Goal: Information Seeking & Learning: Learn about a topic

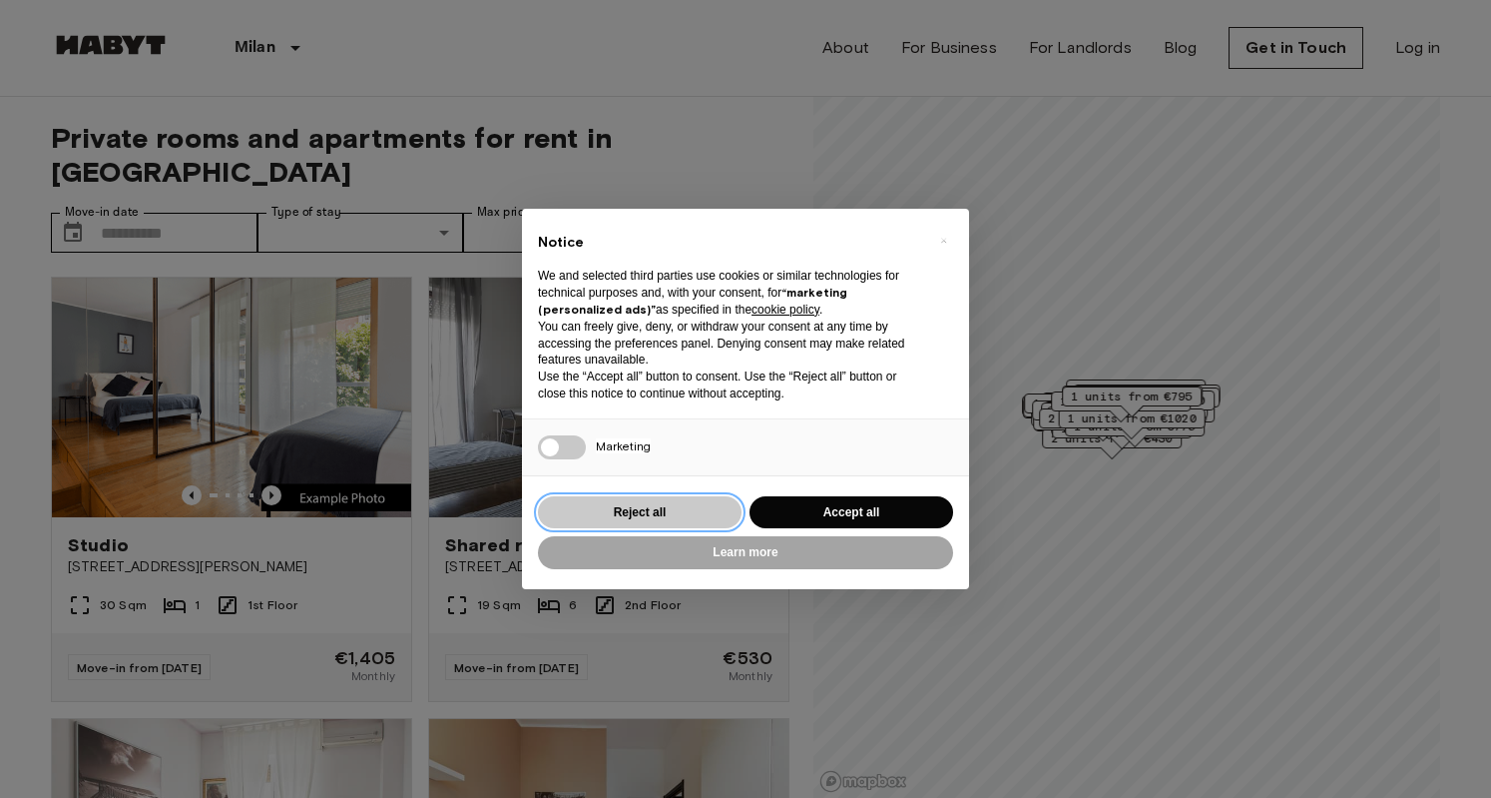
click at [663, 511] on button "Reject all" at bounding box center [640, 512] width 204 height 33
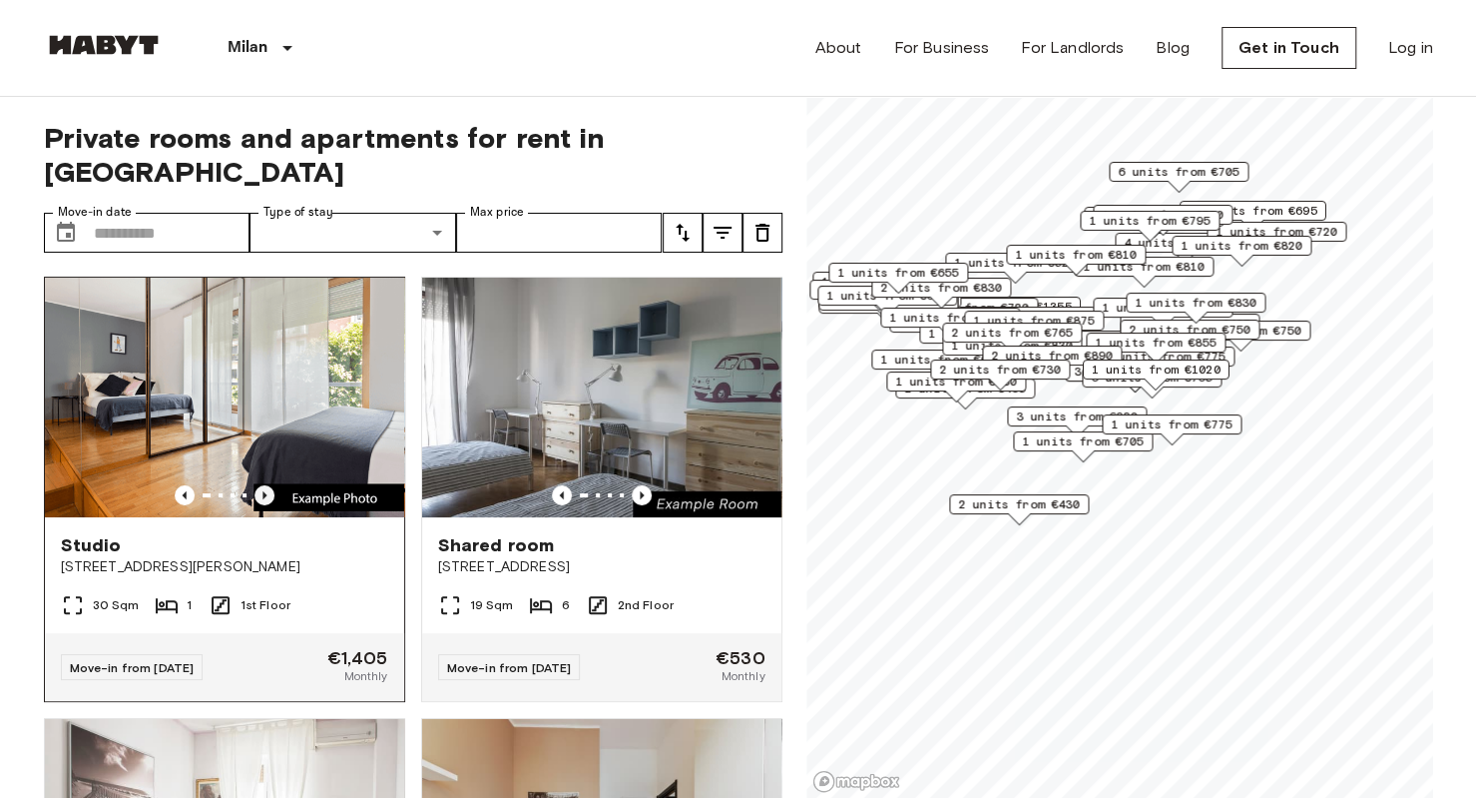
click at [265, 485] on icon "Previous image" at bounding box center [265, 495] width 20 height 20
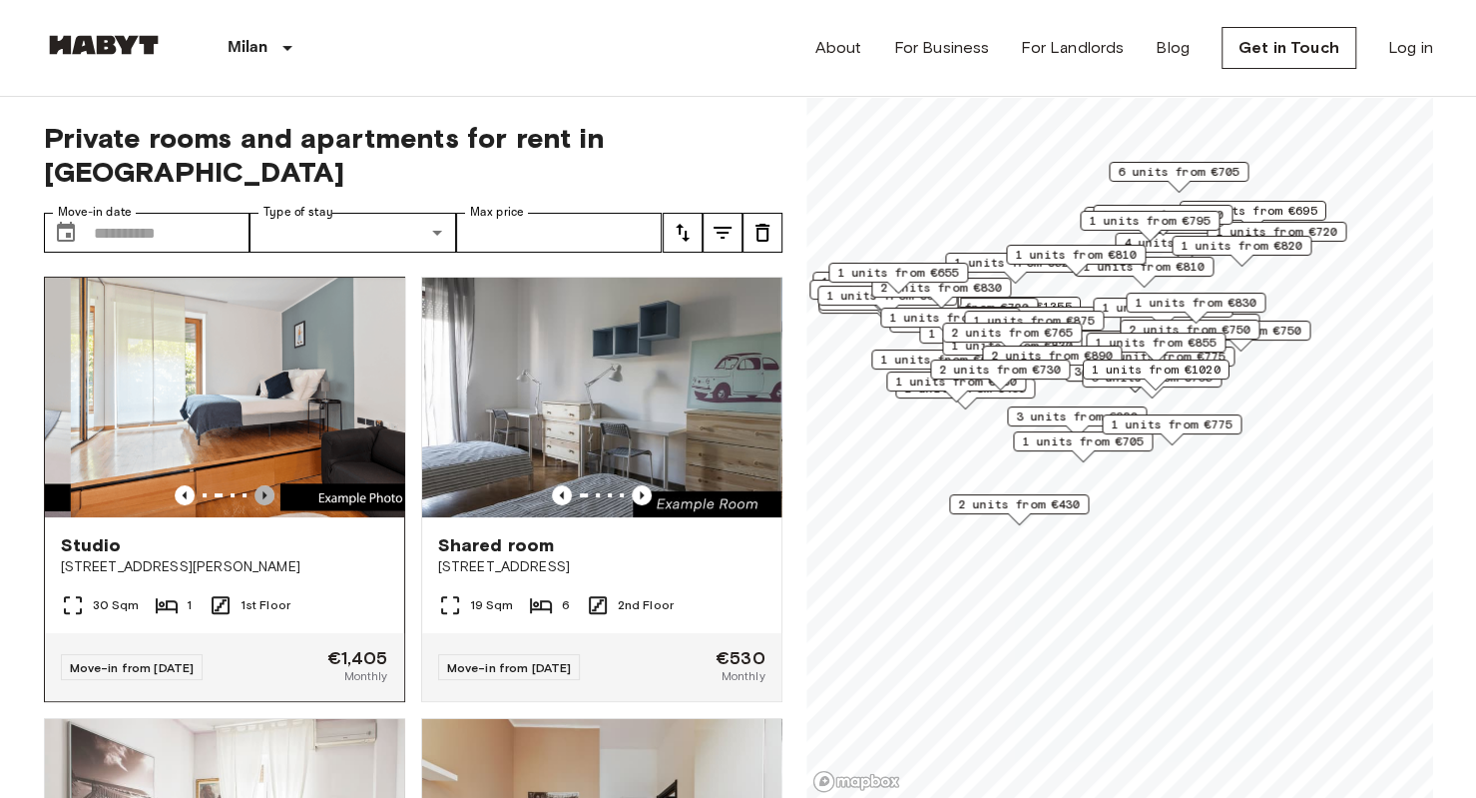
click at [268, 485] on icon "Previous image" at bounding box center [265, 495] width 20 height 20
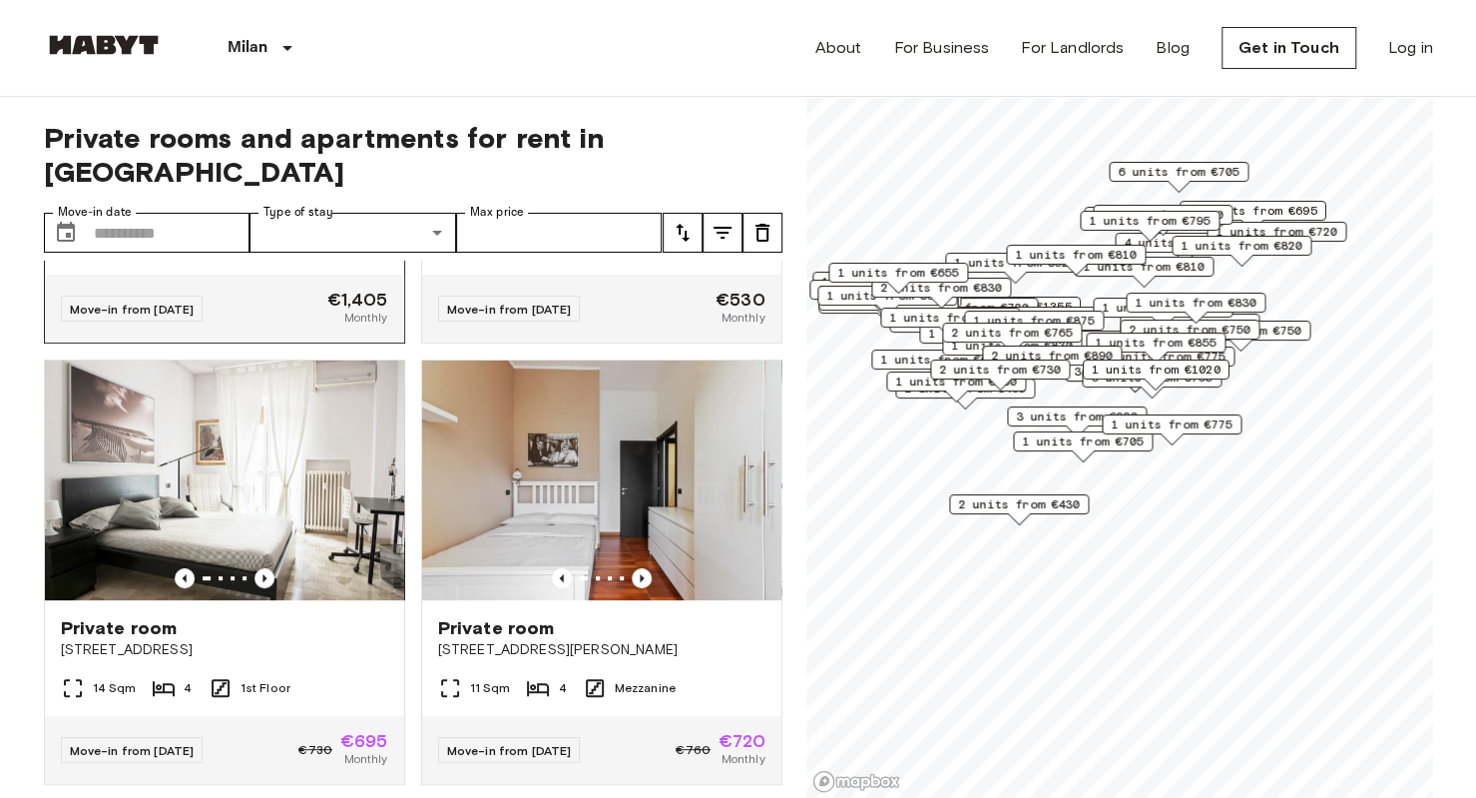
scroll to position [359, 0]
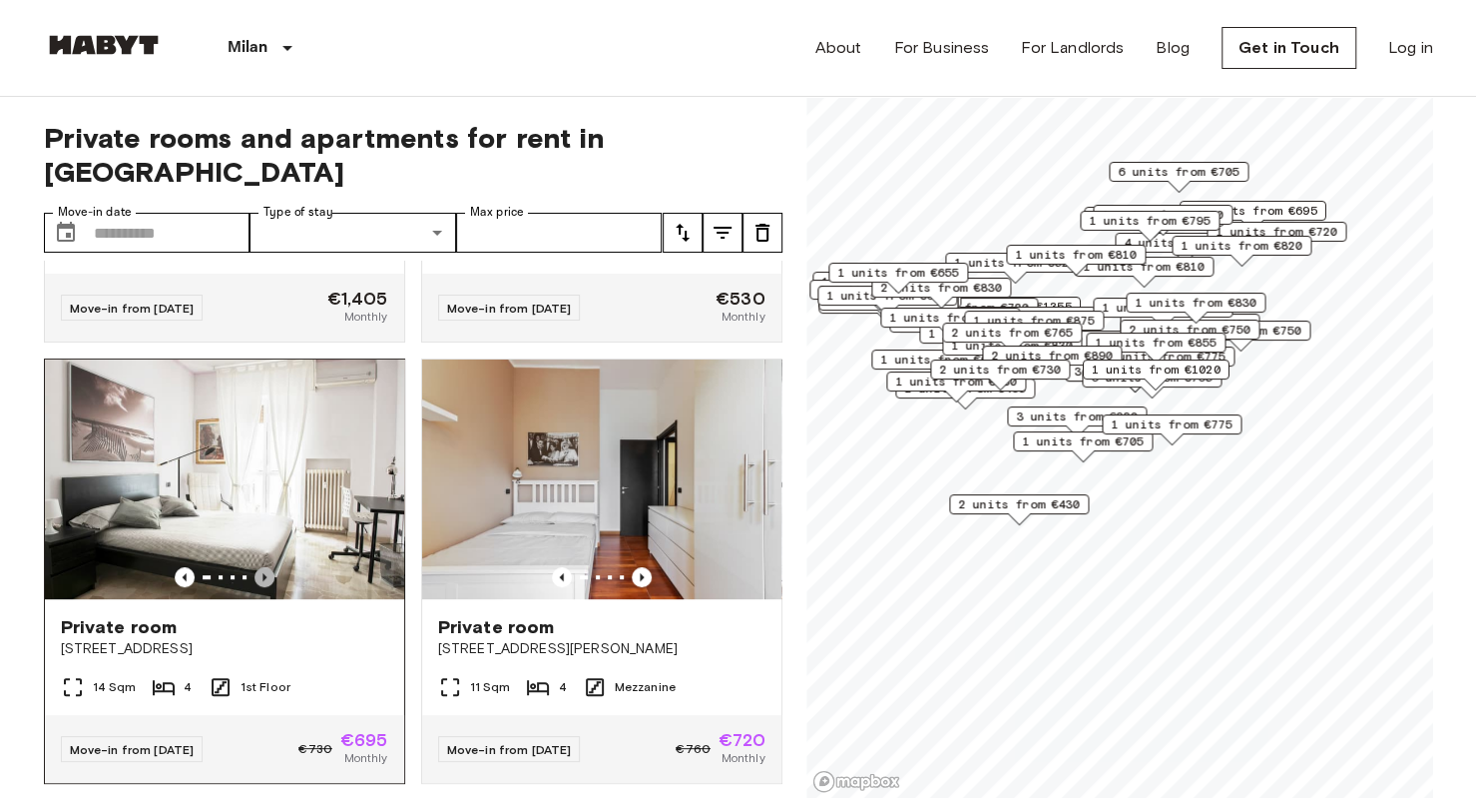
click at [257, 567] on icon "Previous image" at bounding box center [265, 577] width 20 height 20
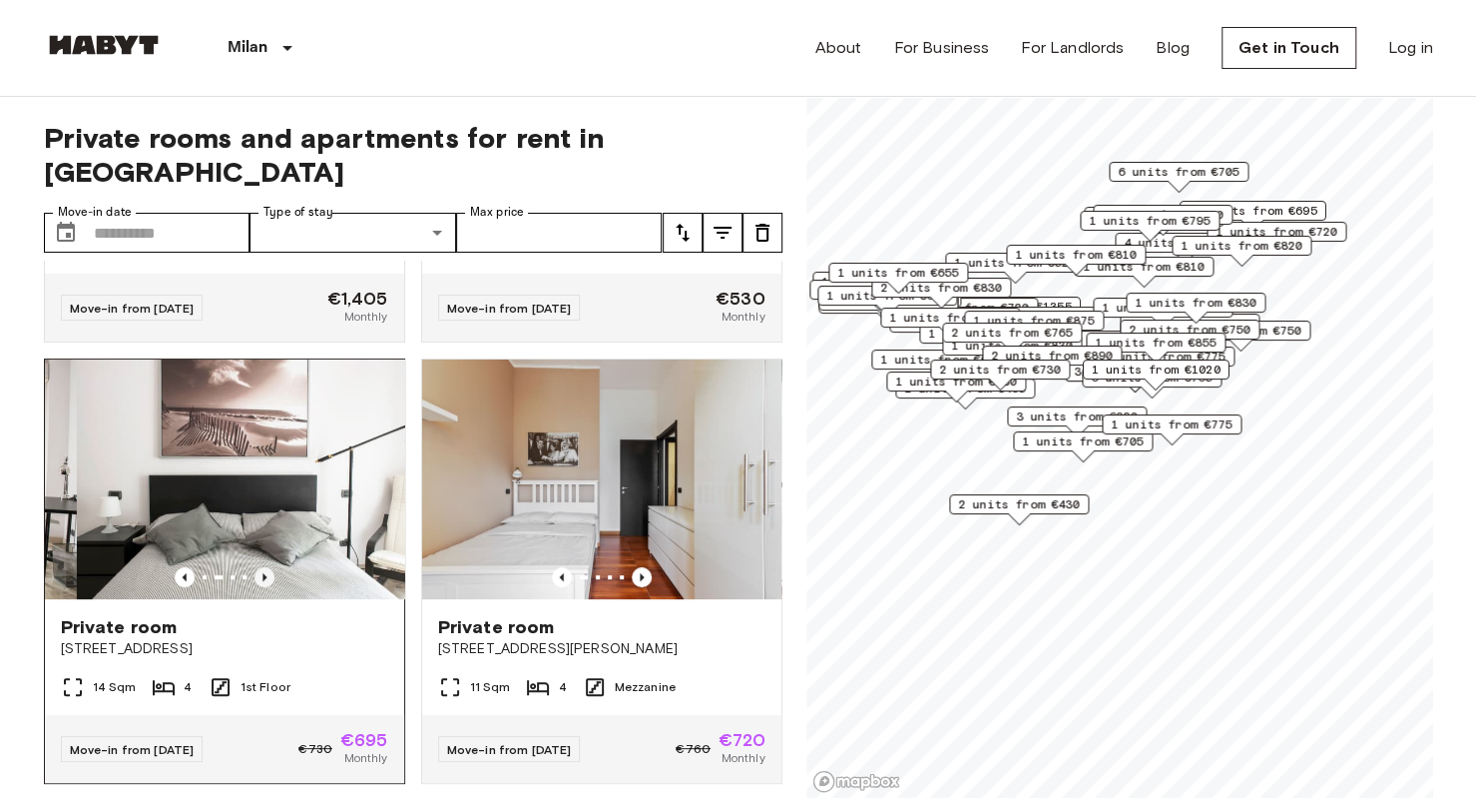
click at [263, 573] on icon "Previous image" at bounding box center [265, 577] width 4 height 8
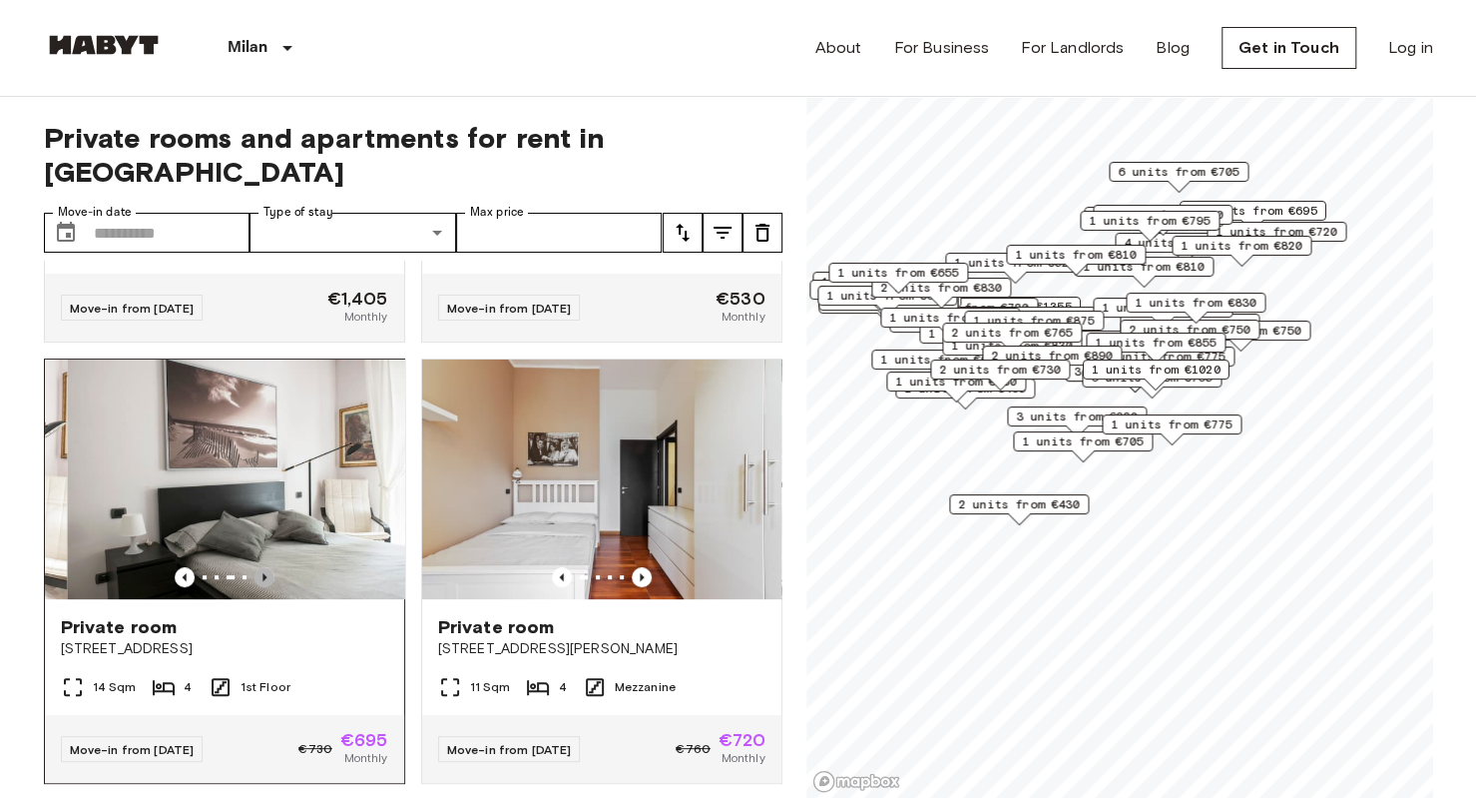
click at [264, 567] on icon "Previous image" at bounding box center [265, 577] width 20 height 20
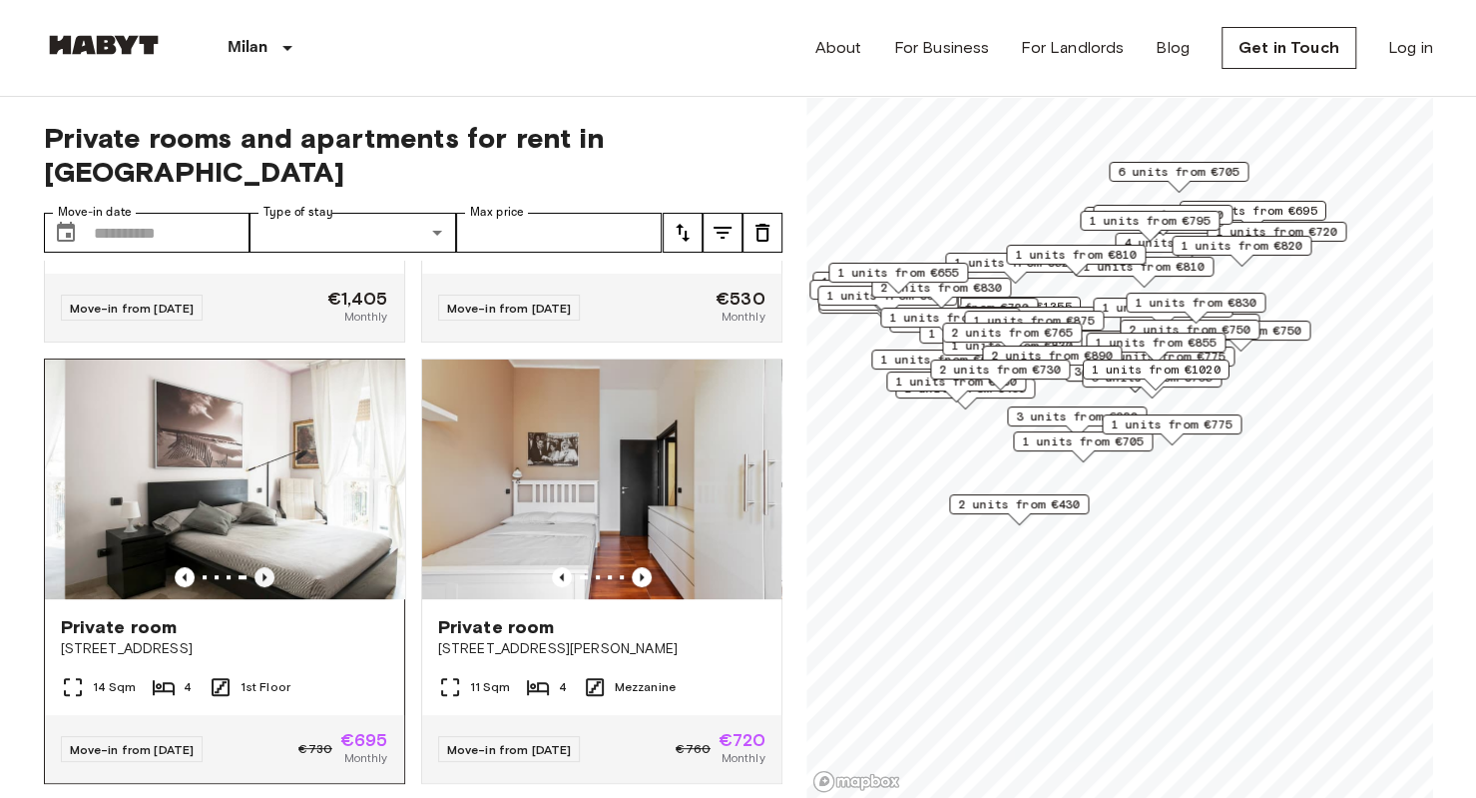
click at [267, 567] on icon "Previous image" at bounding box center [265, 577] width 20 height 20
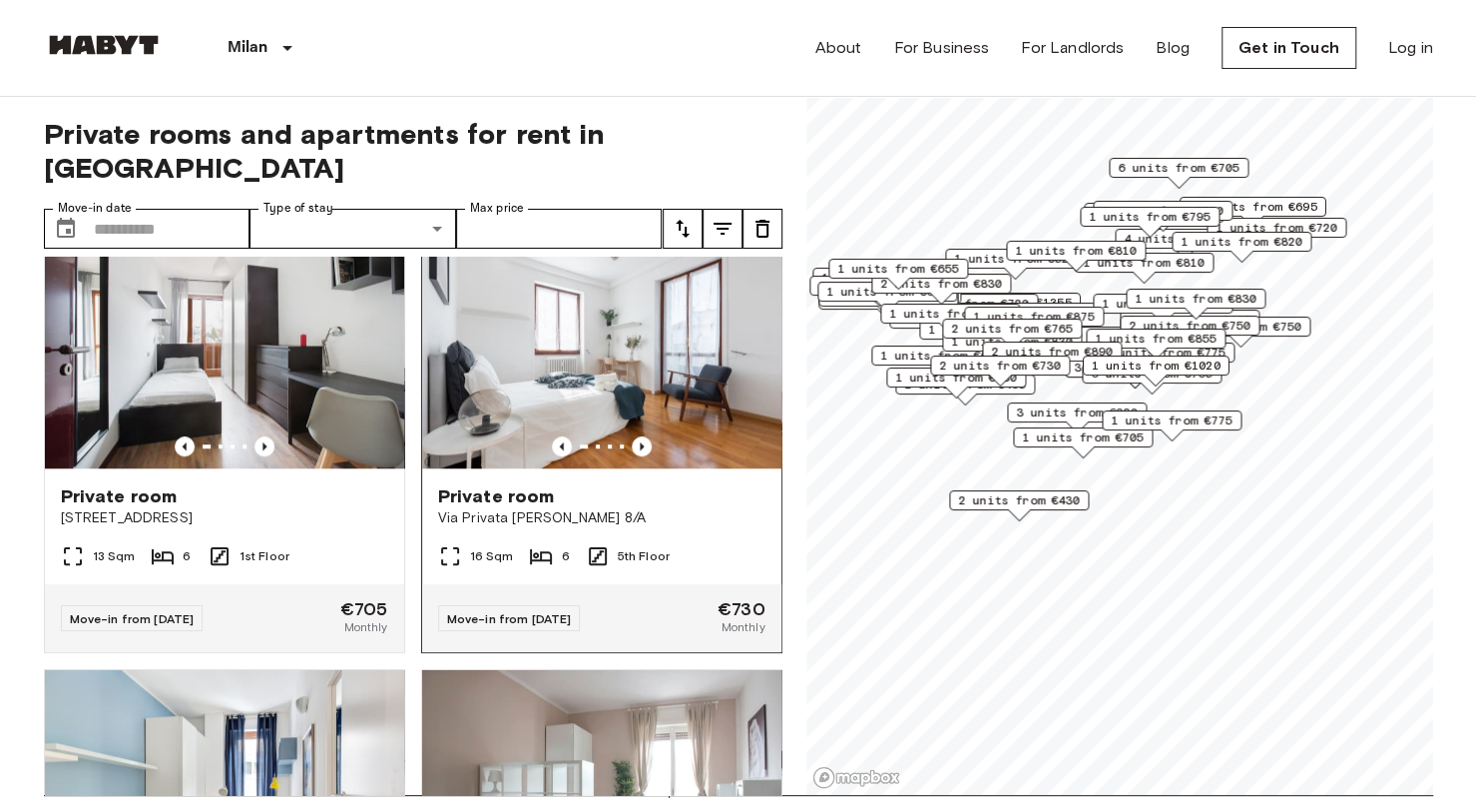
scroll to position [2, 0]
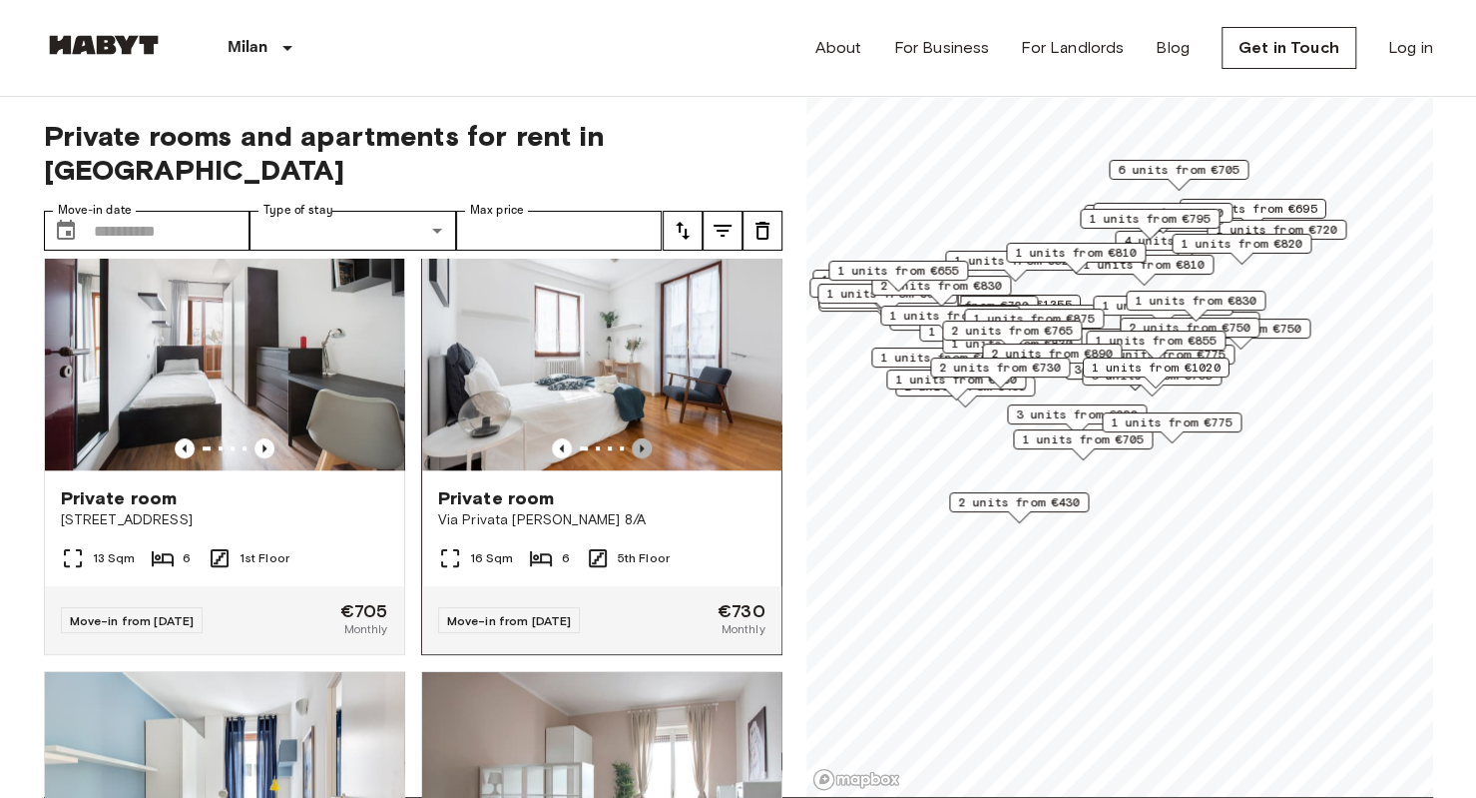
click at [632, 438] on icon "Previous image" at bounding box center [642, 448] width 20 height 20
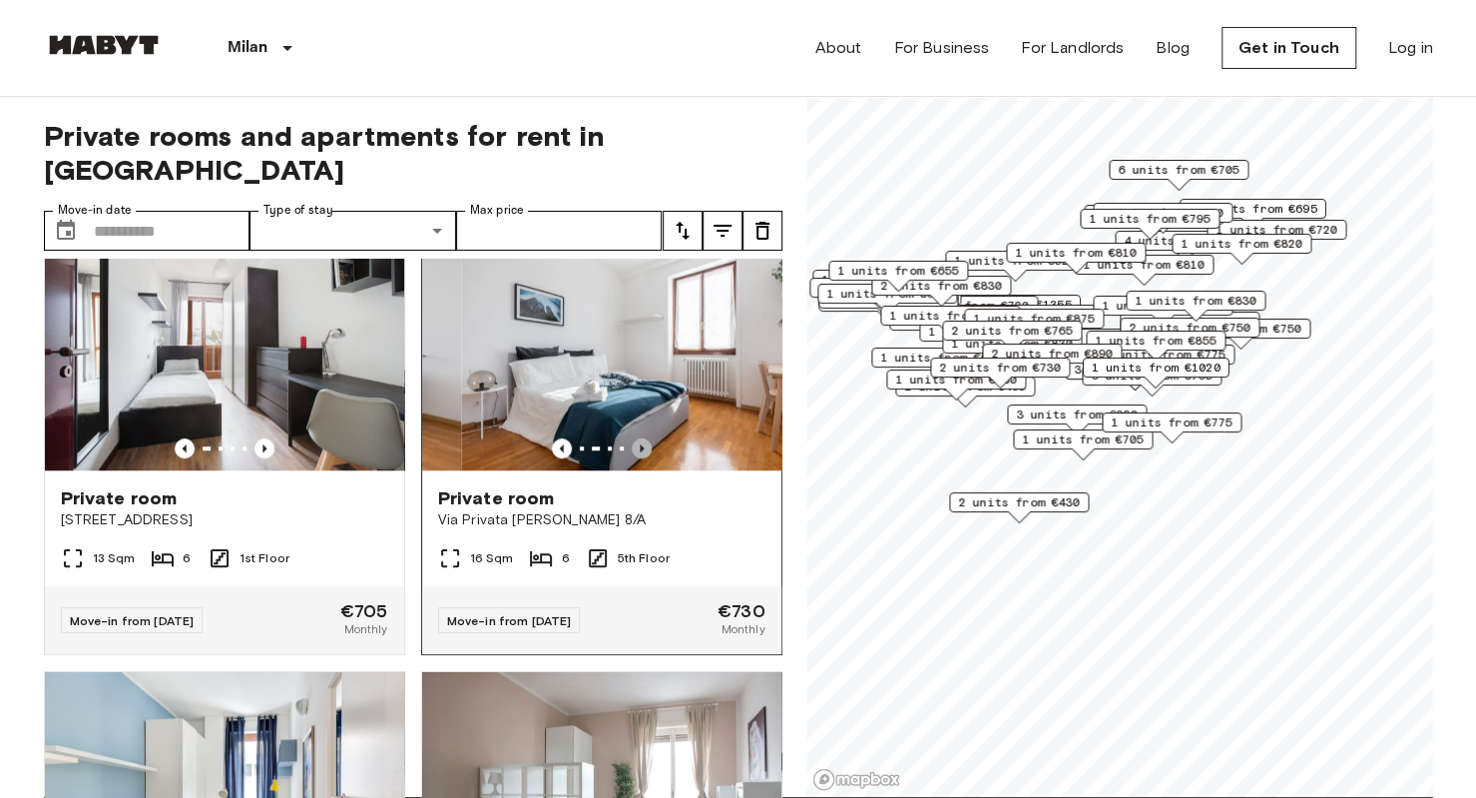
click at [632, 438] on icon "Previous image" at bounding box center [642, 448] width 20 height 20
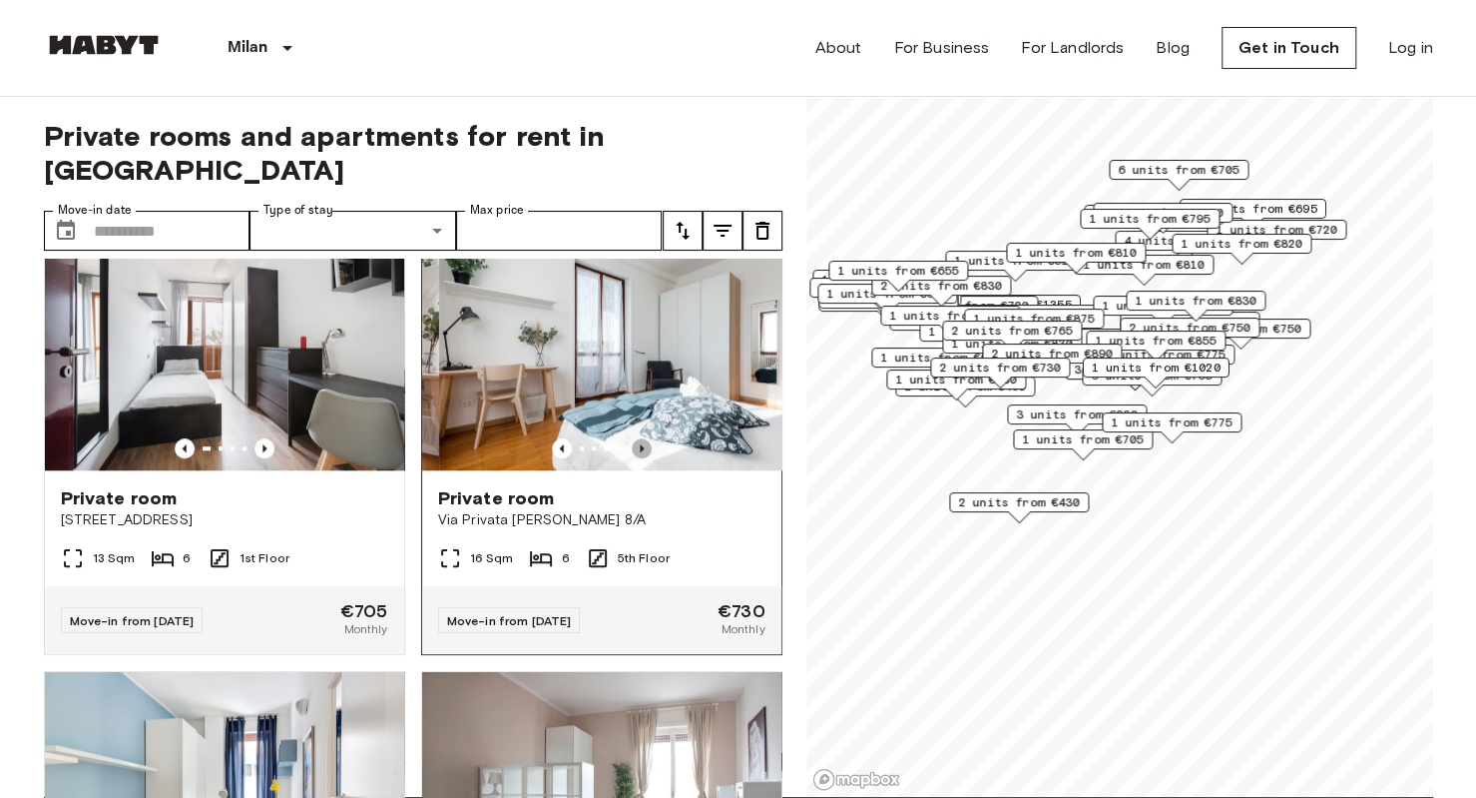
click at [633, 438] on icon "Previous image" at bounding box center [642, 448] width 20 height 20
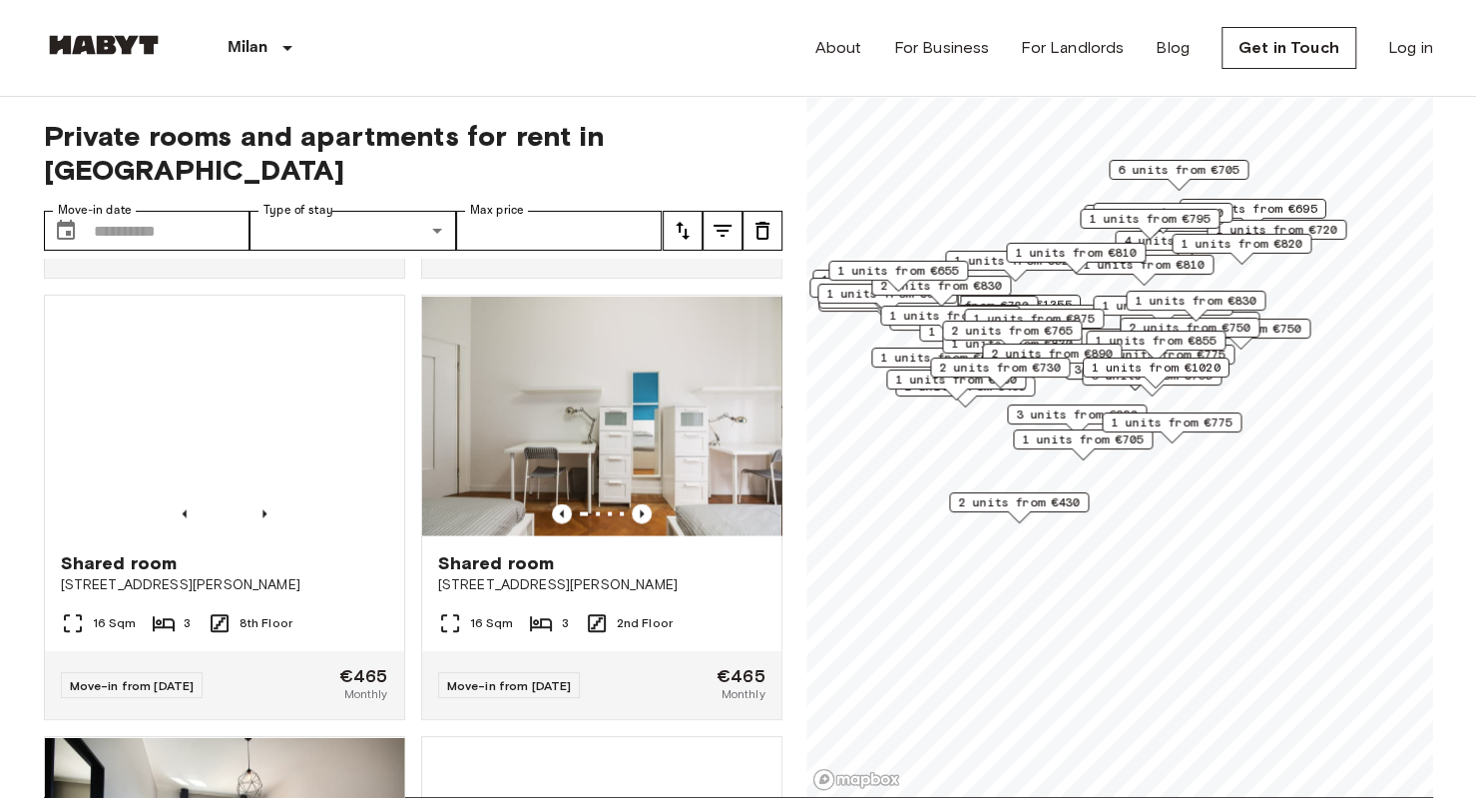
scroll to position [2188, 0]
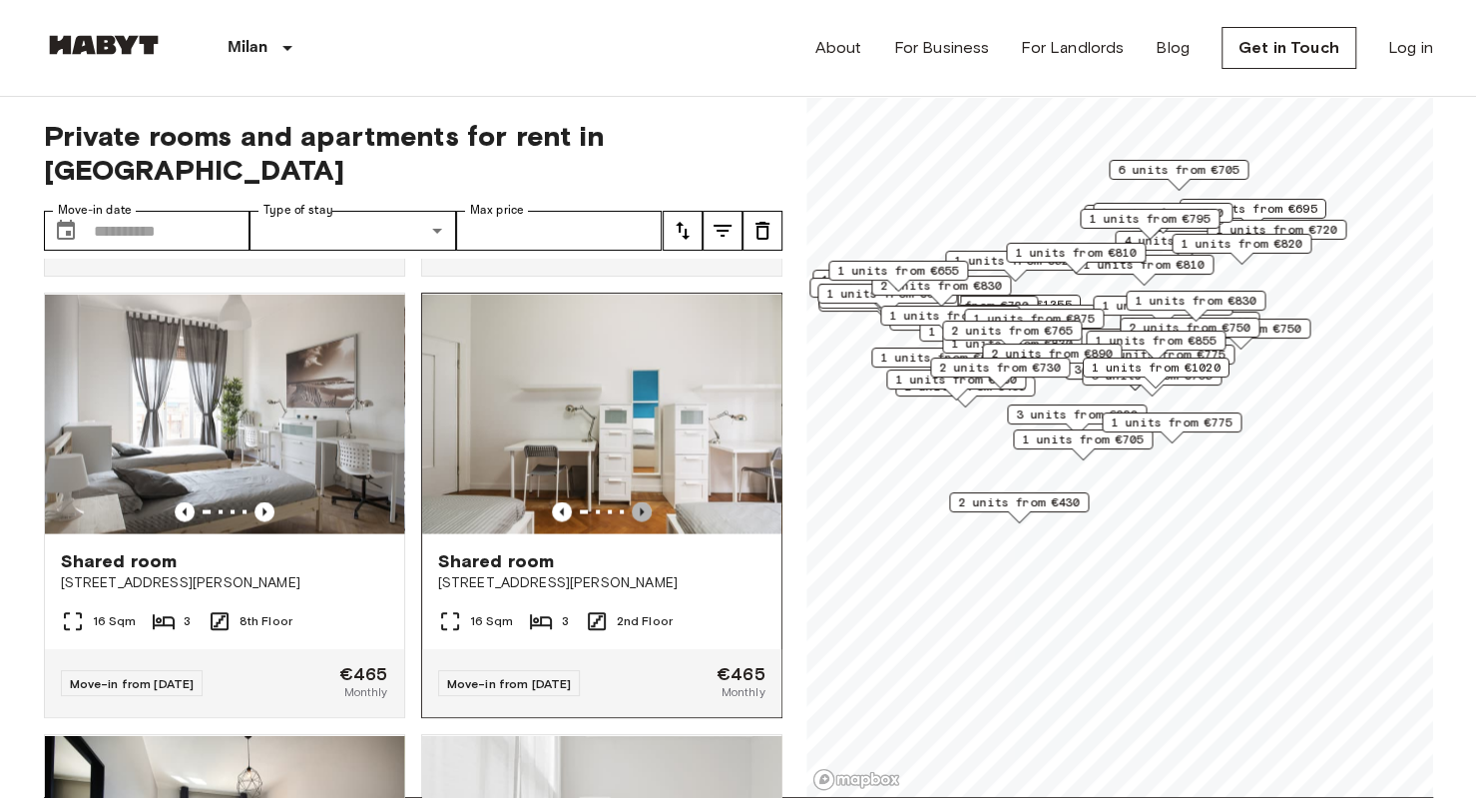
click at [640, 515] on icon "Previous image" at bounding box center [642, 511] width 4 height 8
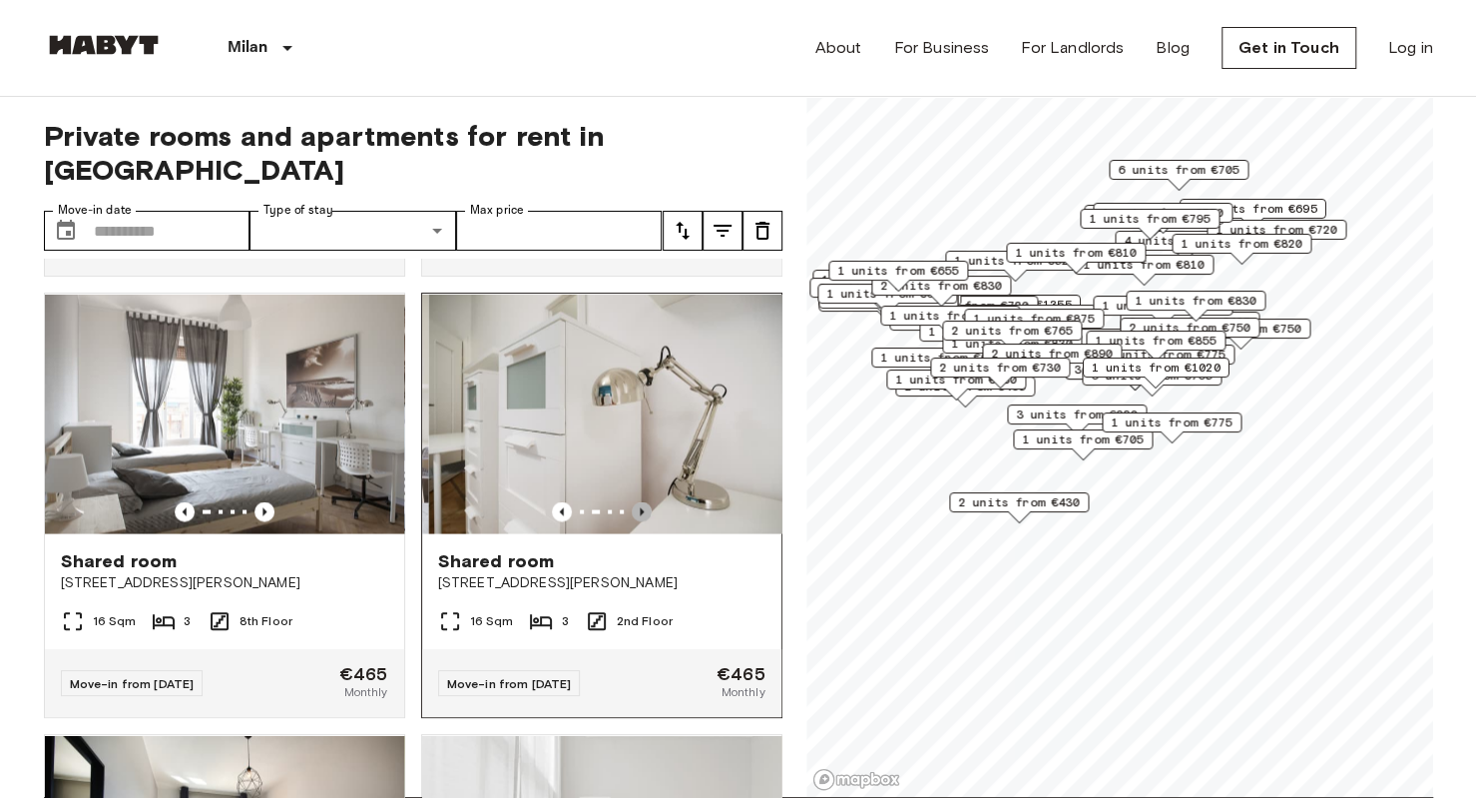
click at [632, 521] on icon "Previous image" at bounding box center [642, 511] width 20 height 20
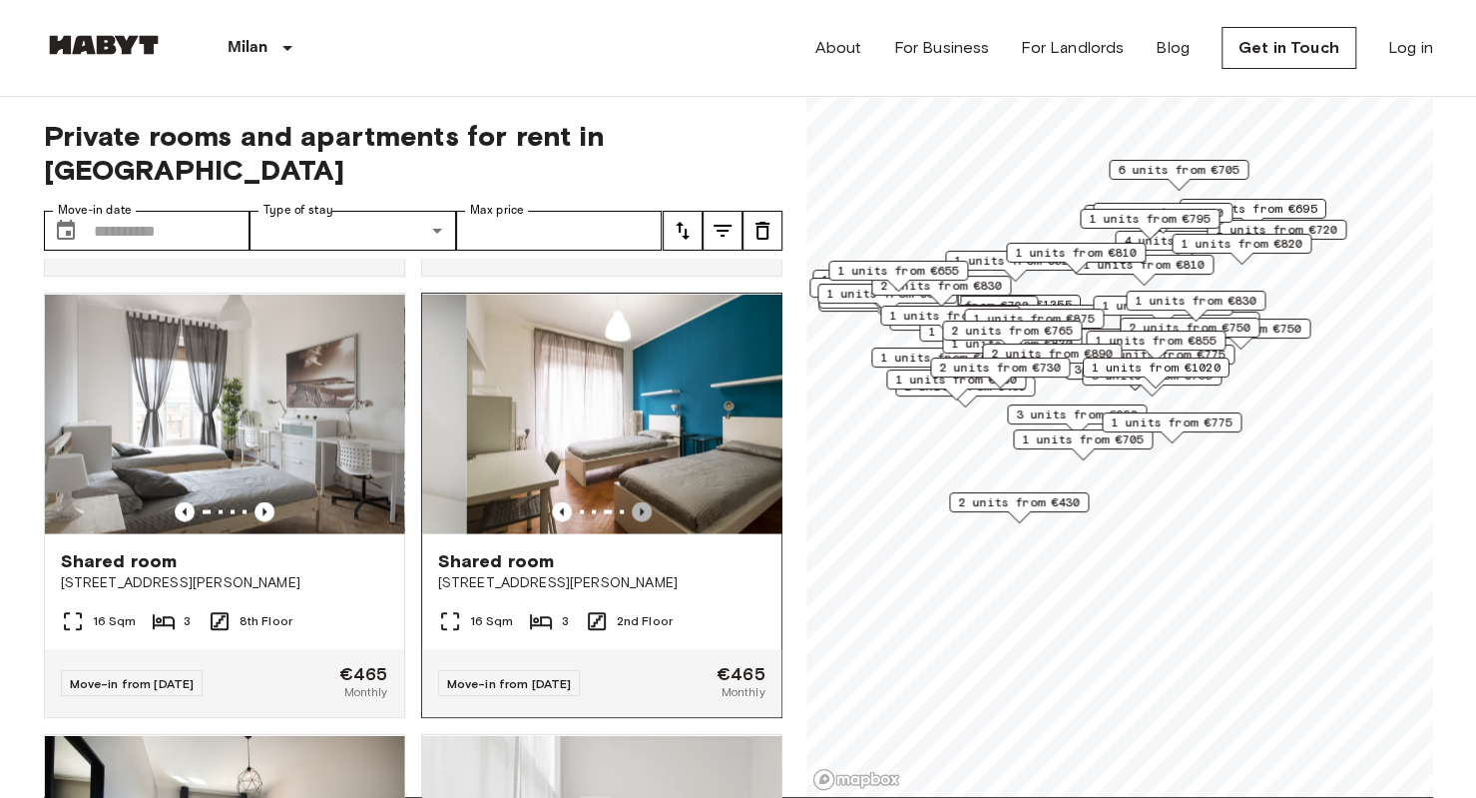
click at [632, 521] on icon "Previous image" at bounding box center [642, 511] width 20 height 20
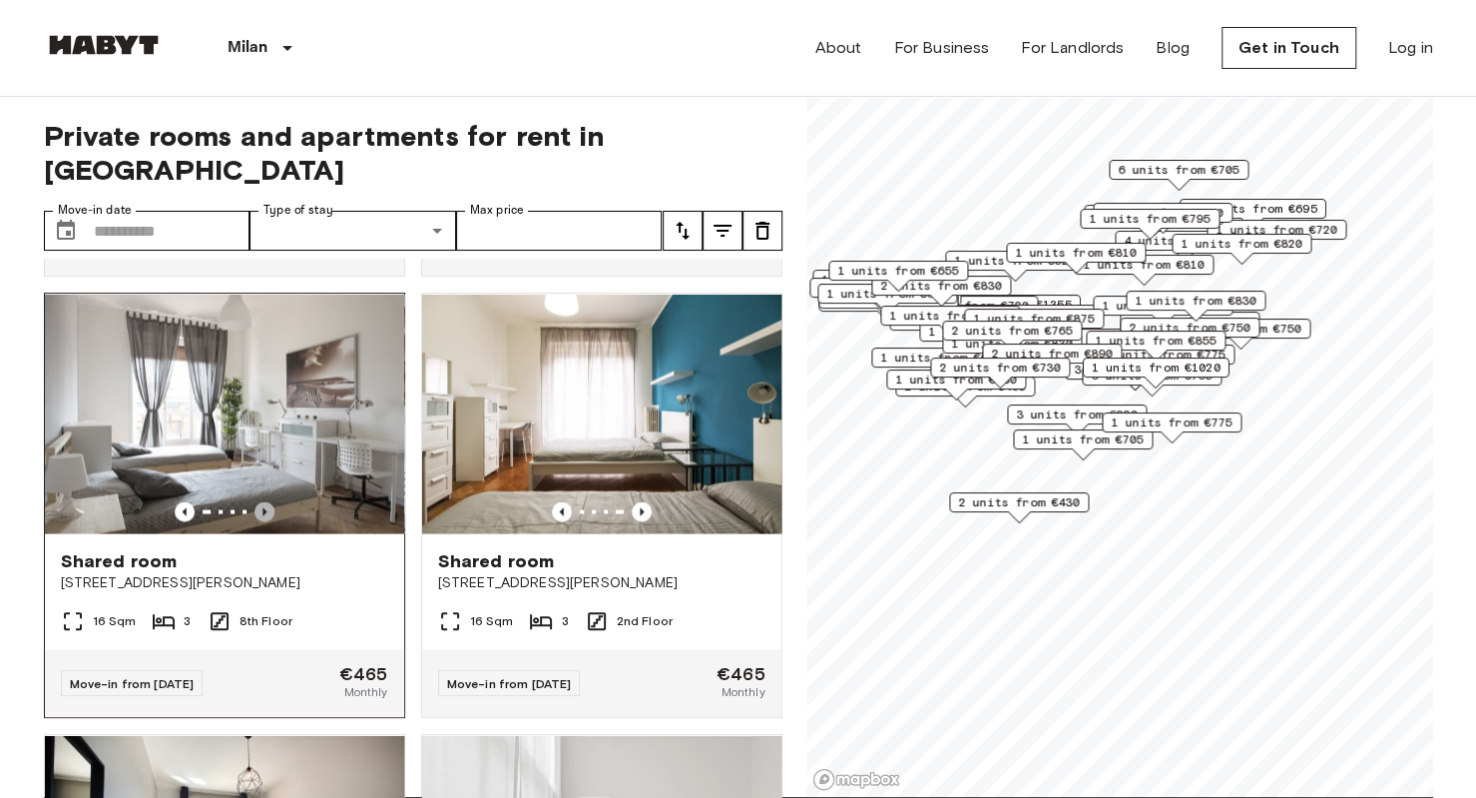
click at [261, 517] on icon "Previous image" at bounding box center [265, 511] width 20 height 20
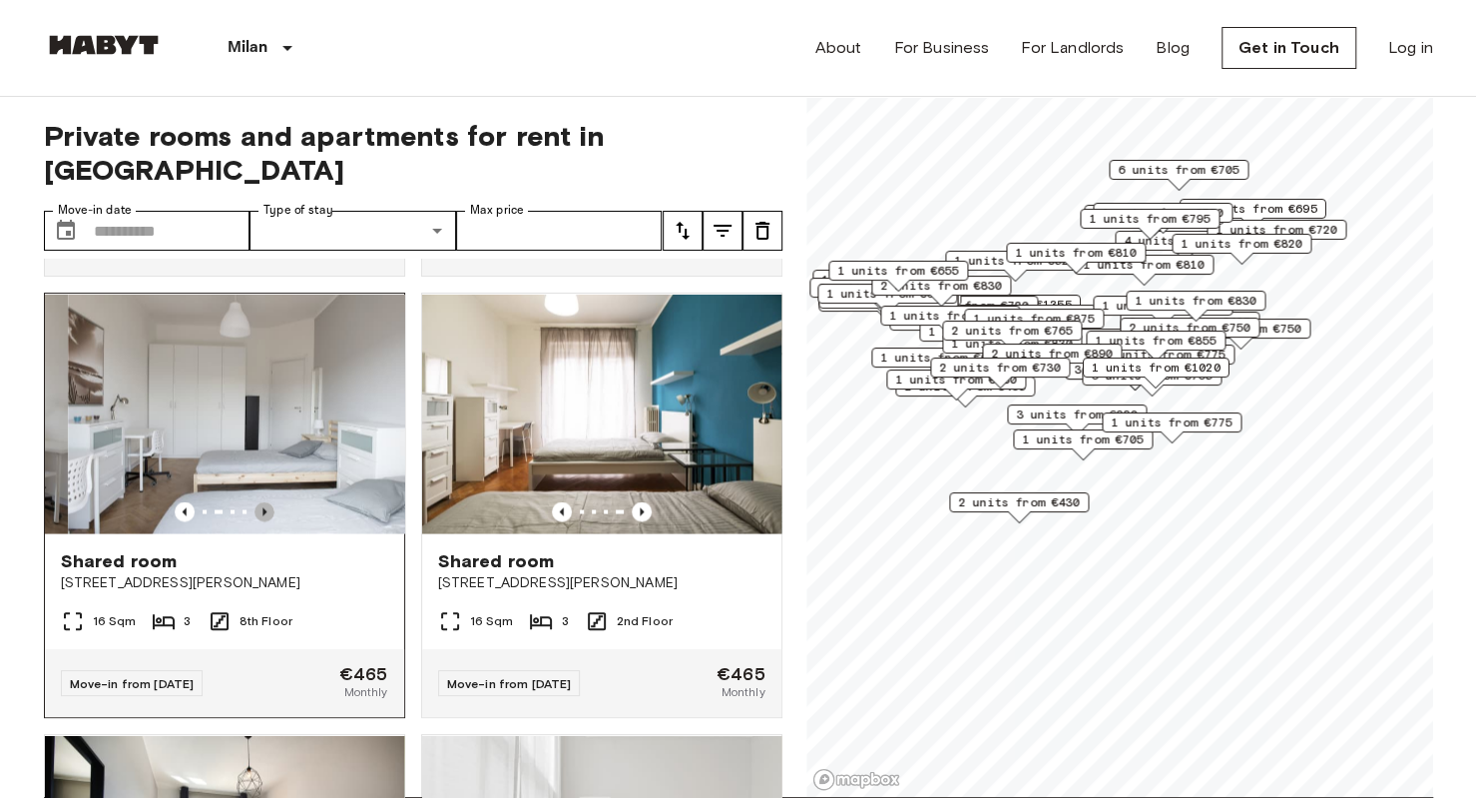
click at [261, 517] on icon "Previous image" at bounding box center [265, 511] width 20 height 20
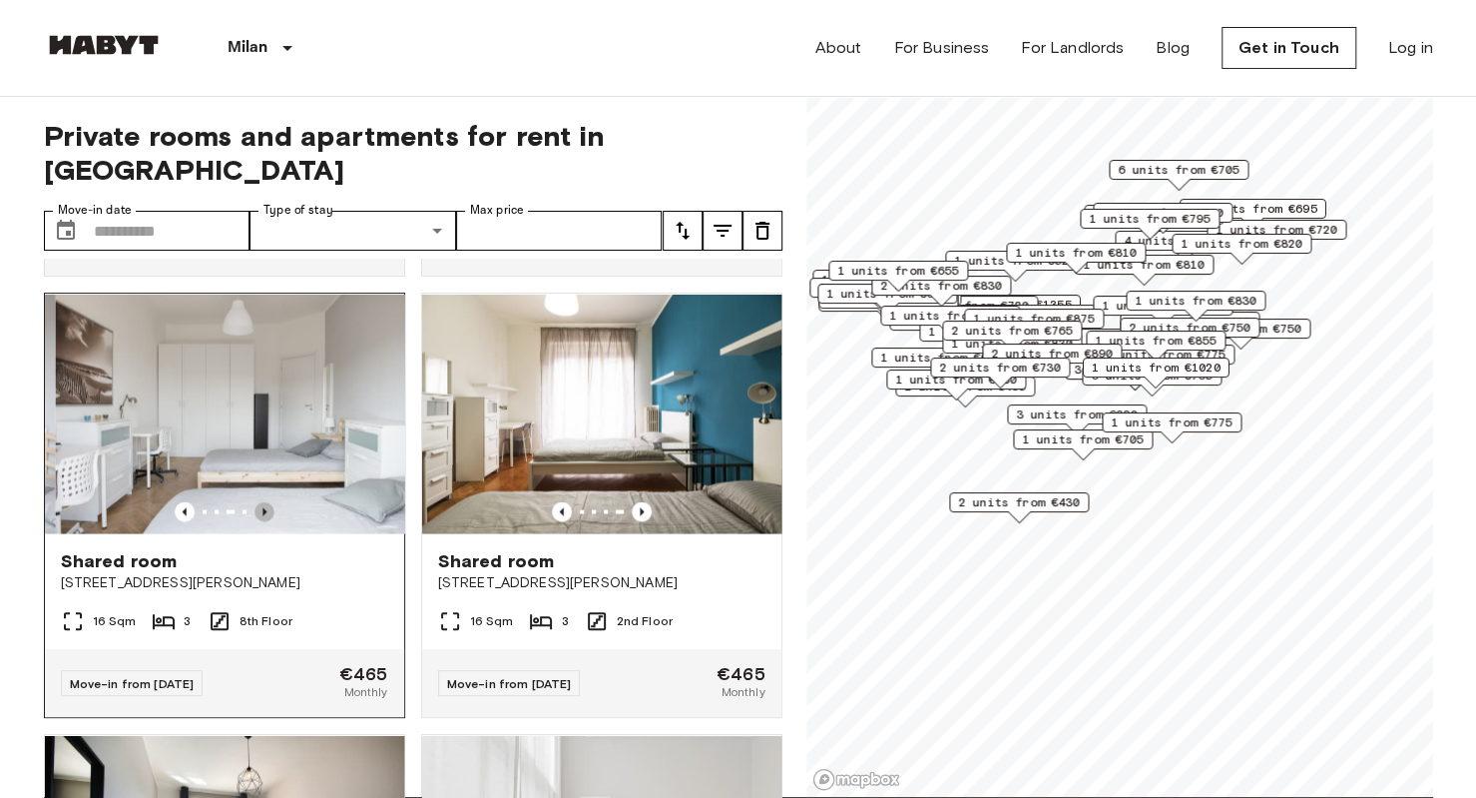
click at [261, 517] on icon "Previous image" at bounding box center [265, 511] width 20 height 20
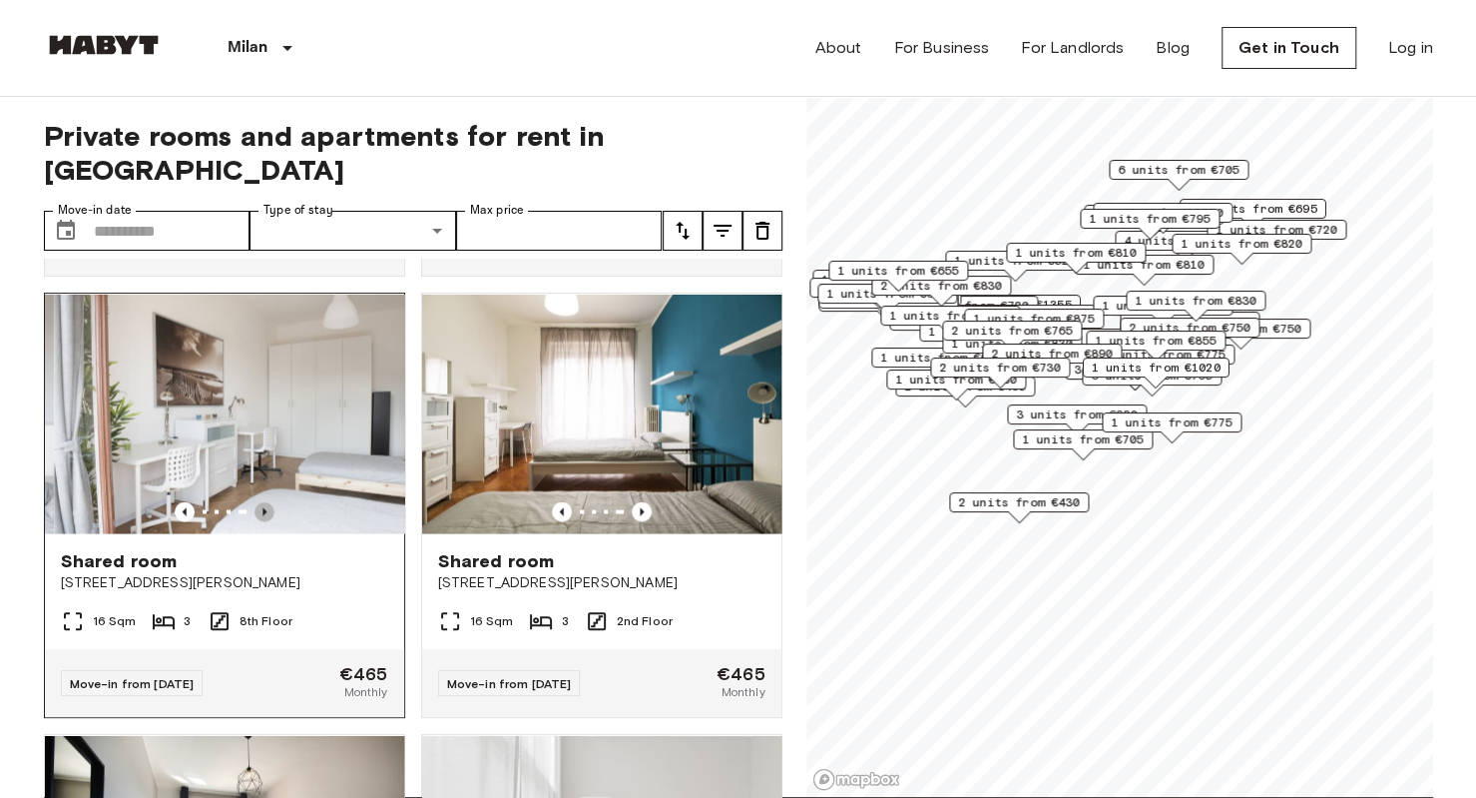
click at [261, 517] on icon "Previous image" at bounding box center [265, 511] width 20 height 20
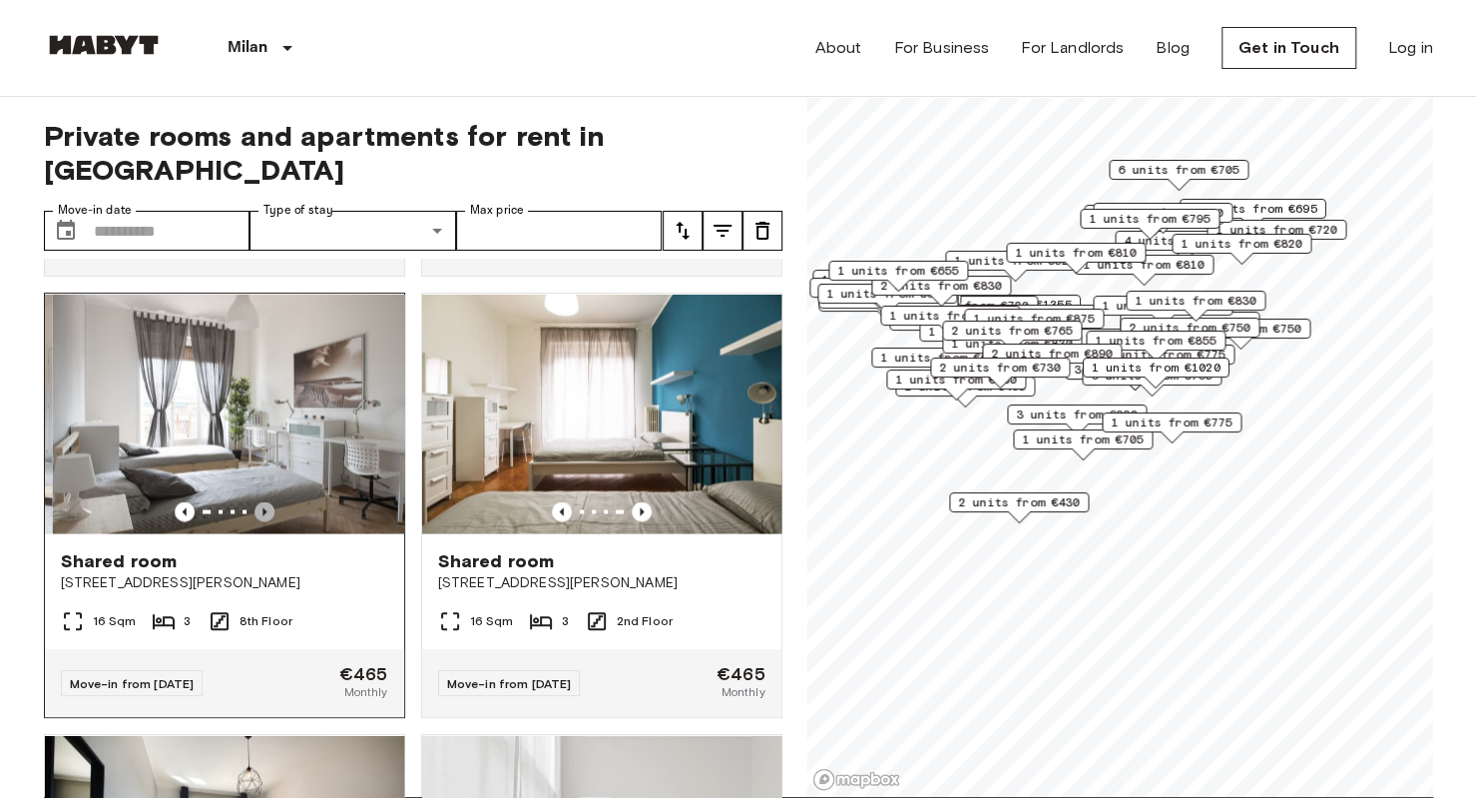
click at [261, 517] on icon "Previous image" at bounding box center [265, 511] width 20 height 20
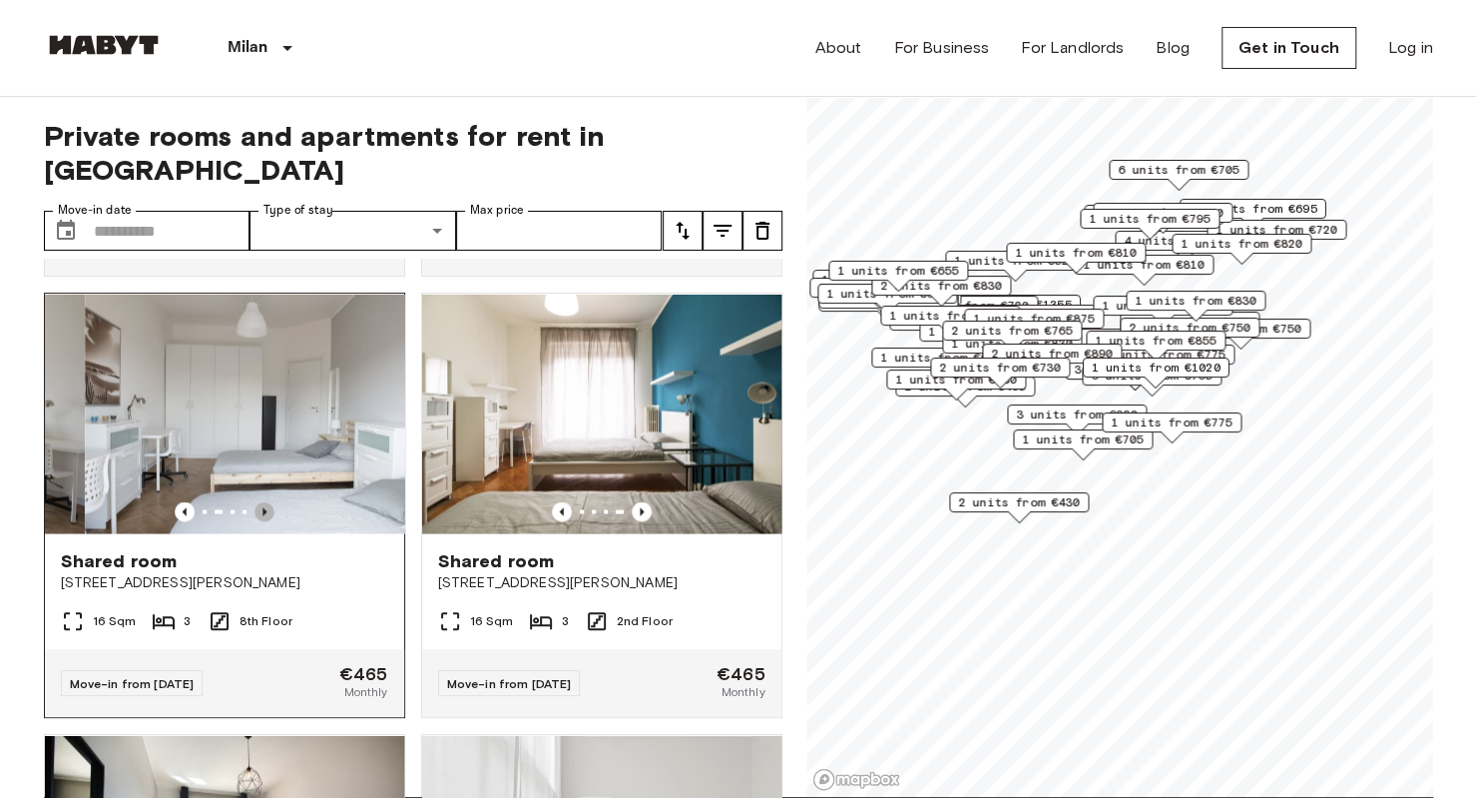
click at [261, 517] on icon "Previous image" at bounding box center [265, 511] width 20 height 20
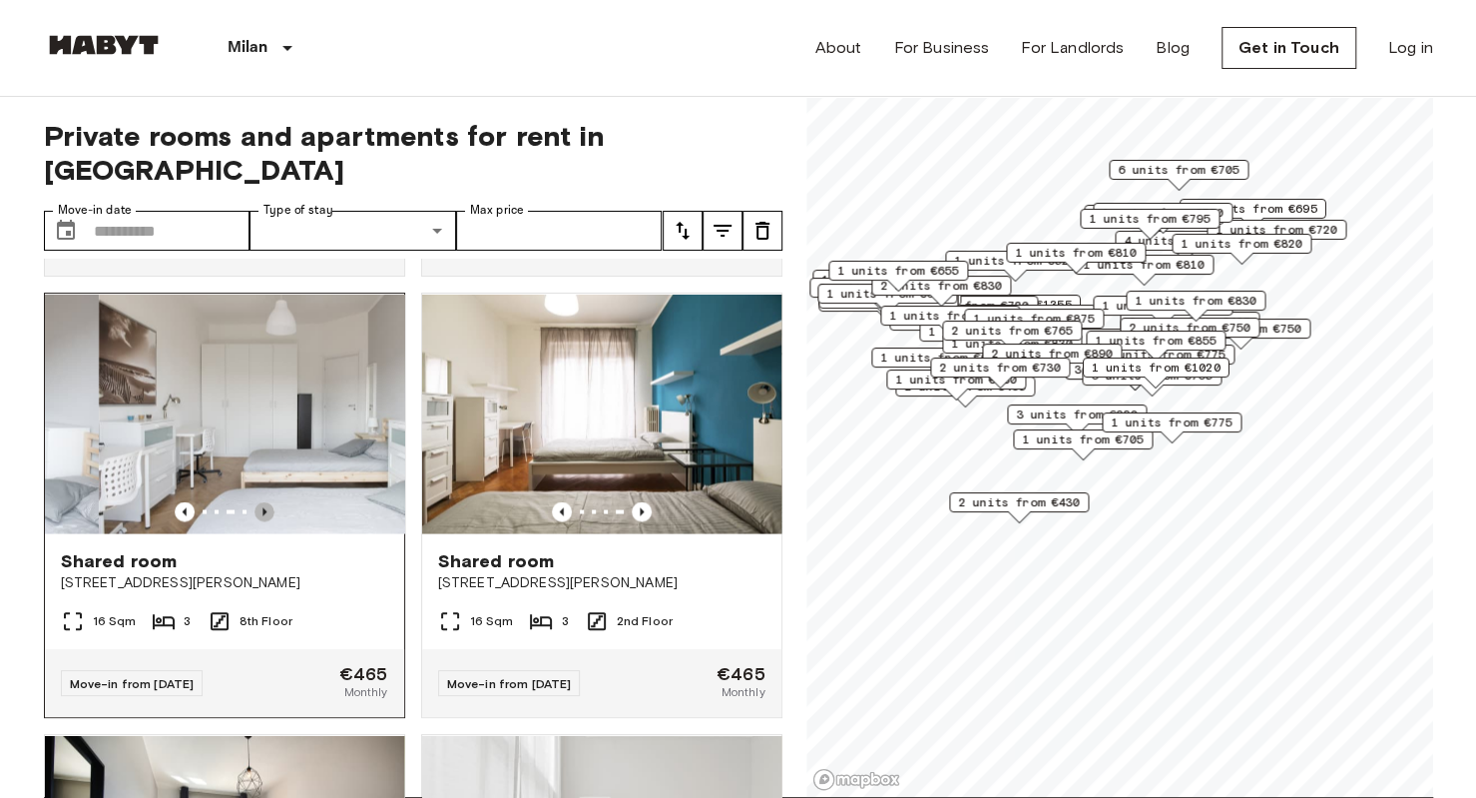
click at [261, 517] on icon "Previous image" at bounding box center [265, 511] width 20 height 20
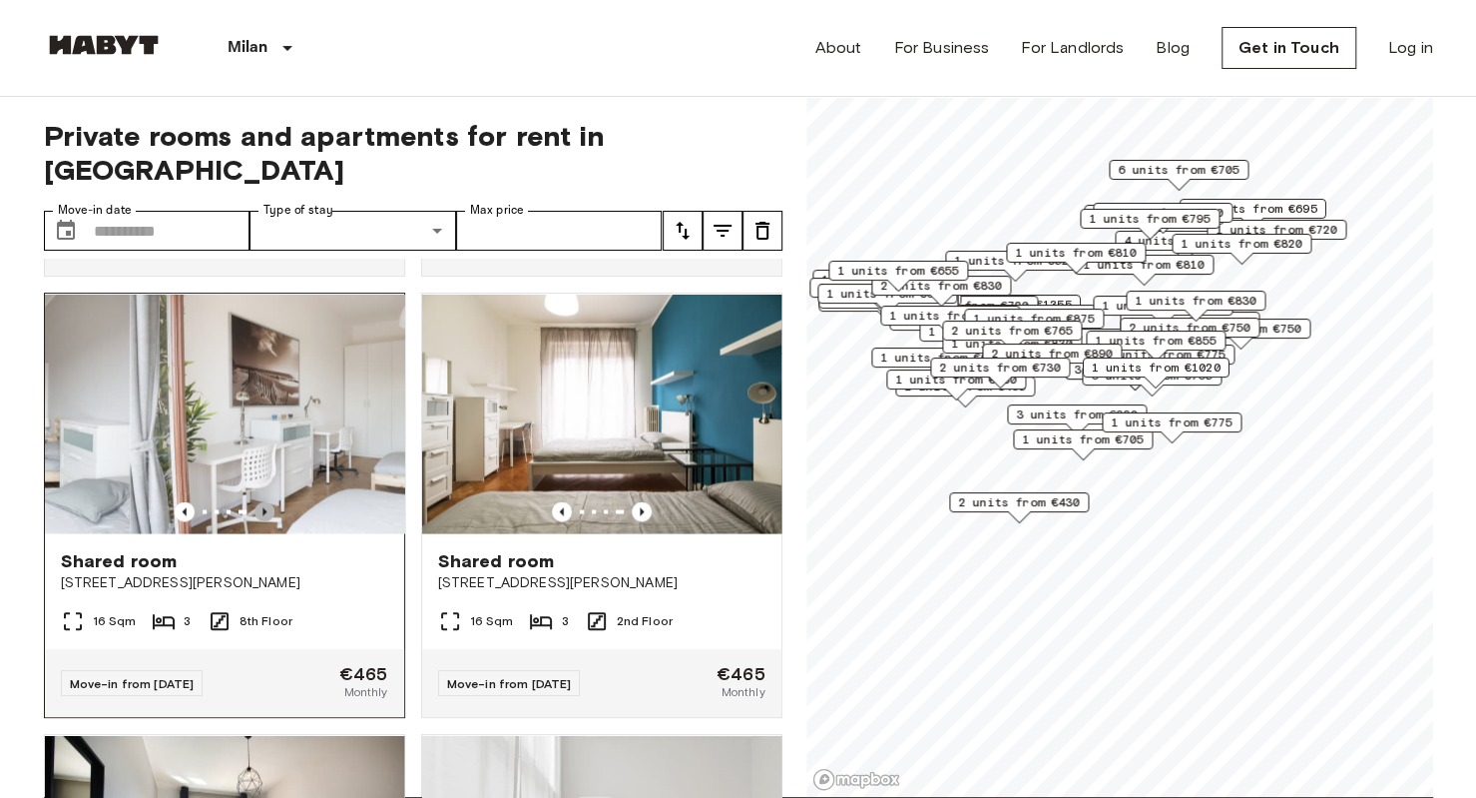
click at [261, 517] on icon "Previous image" at bounding box center [265, 511] width 20 height 20
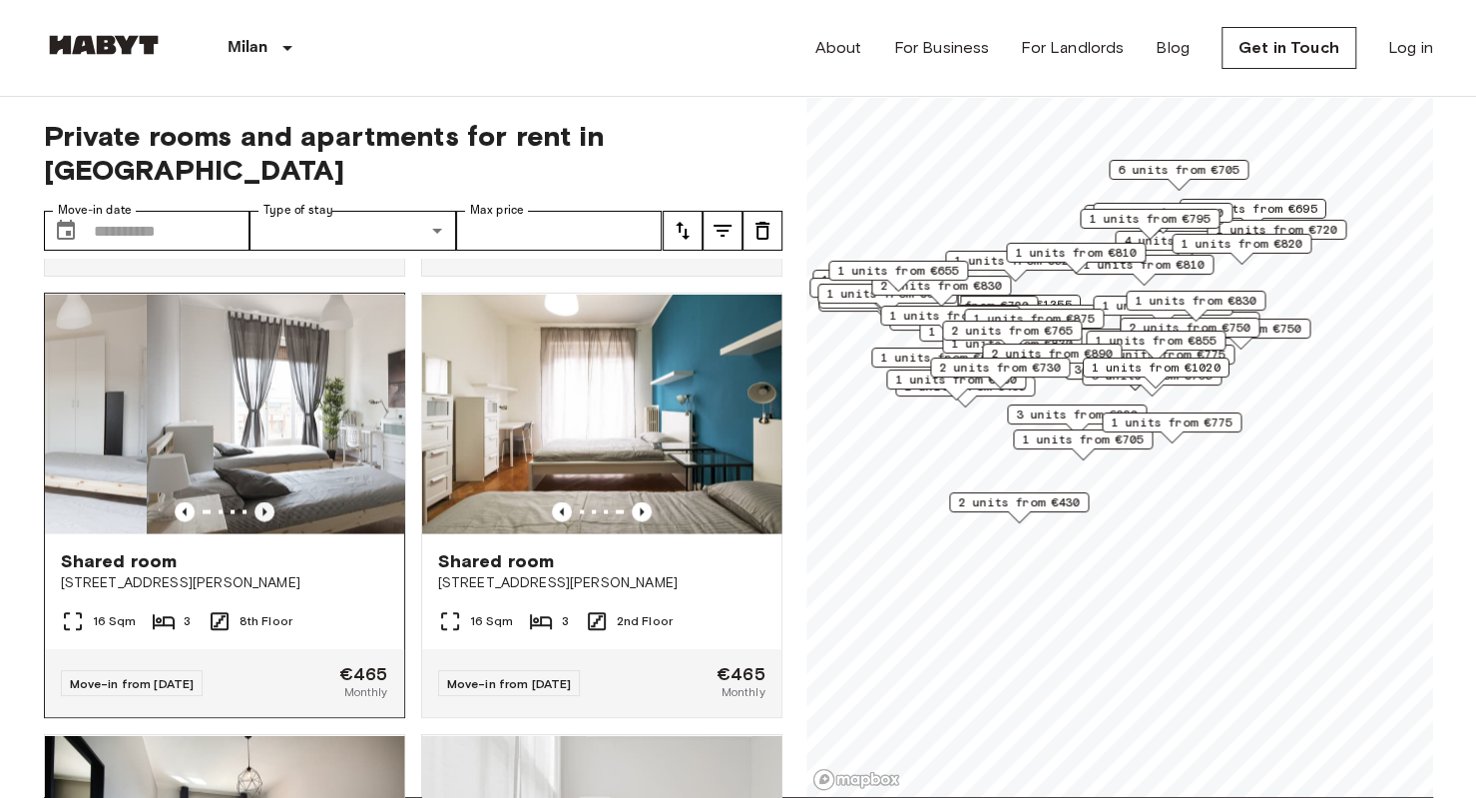
click at [261, 517] on icon "Previous image" at bounding box center [265, 511] width 20 height 20
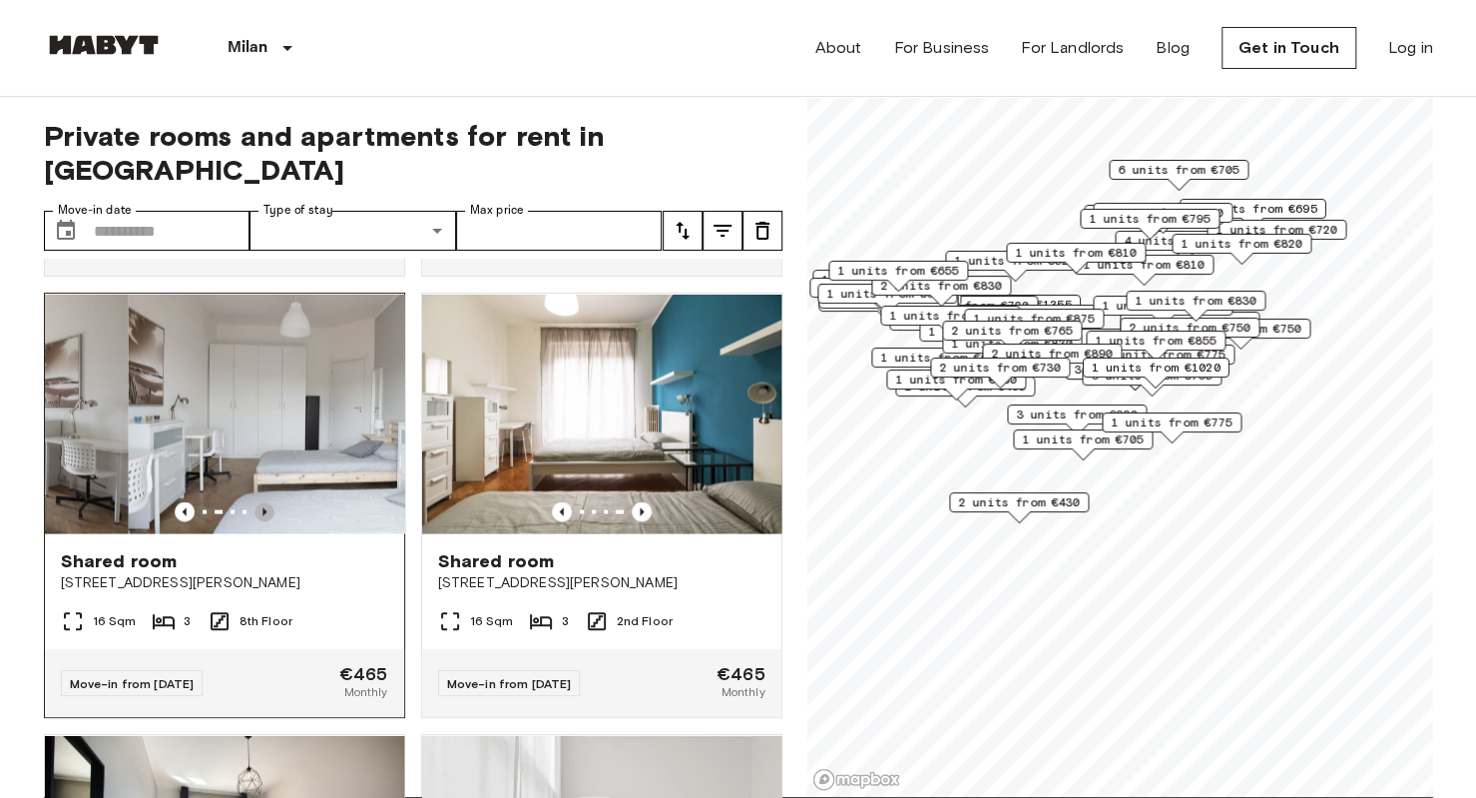
click at [261, 517] on icon "Previous image" at bounding box center [265, 511] width 20 height 20
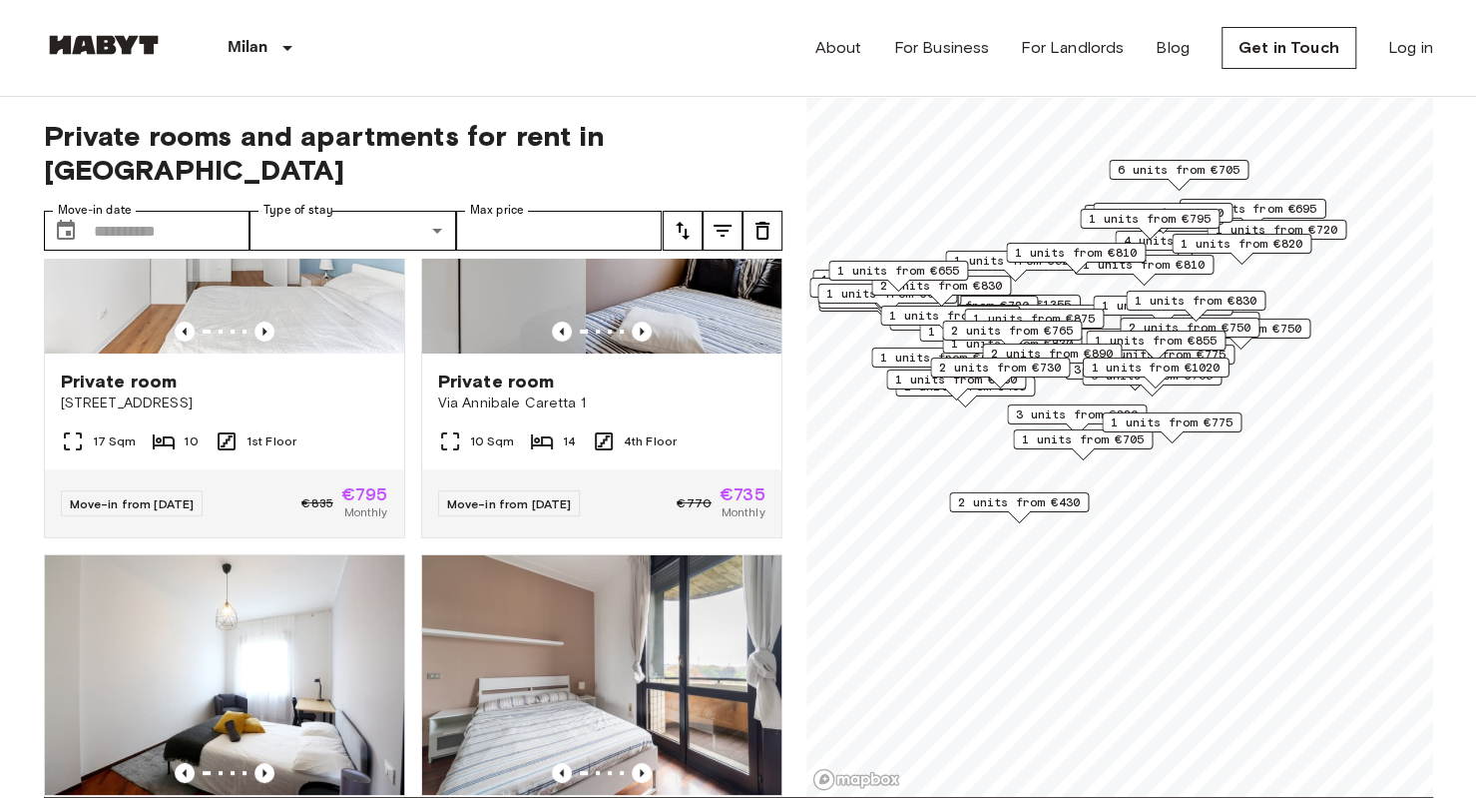
scroll to position [4575, 0]
